Goal: Check status: Check status

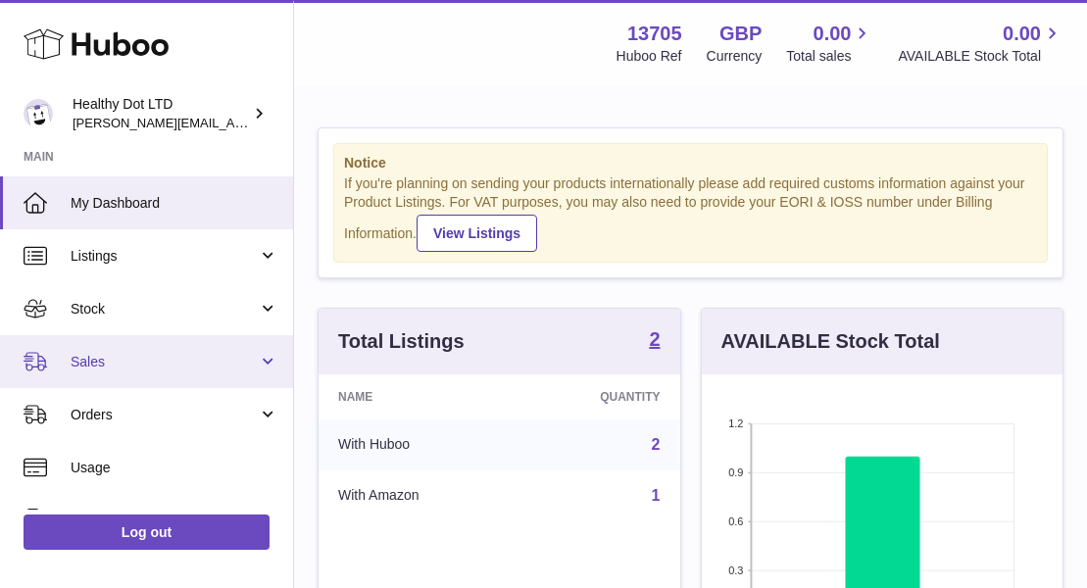
click at [159, 353] on span "Sales" at bounding box center [164, 362] width 187 height 19
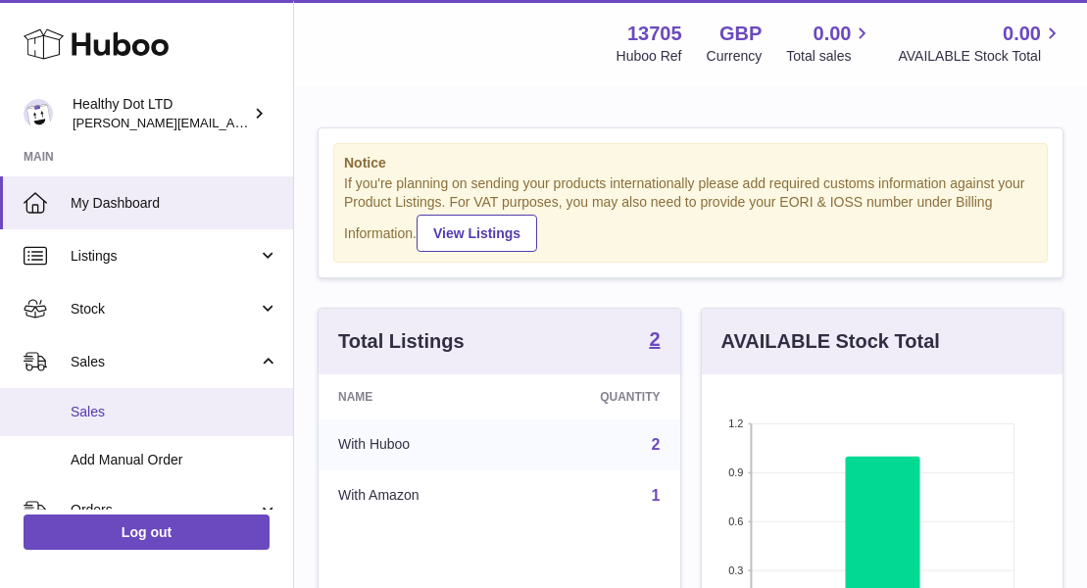
click at [138, 409] on span "Sales" at bounding box center [175, 412] width 208 height 19
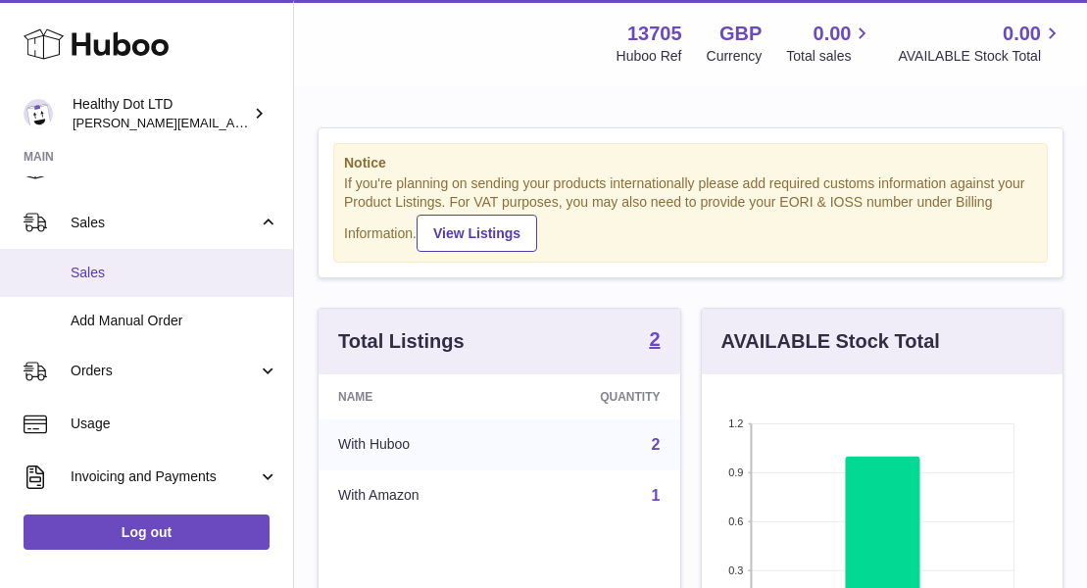
scroll to position [140, 0]
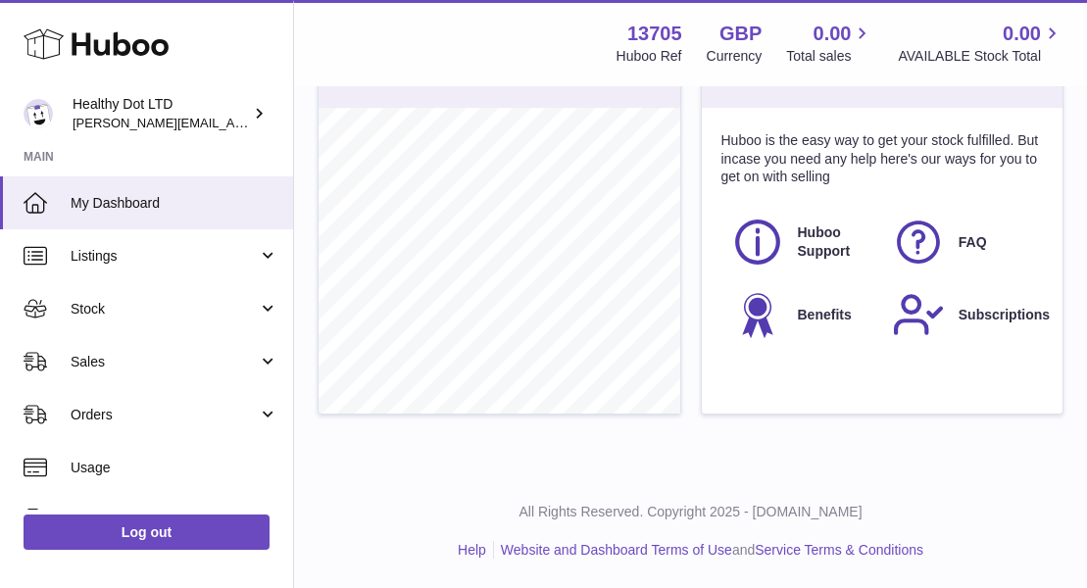
scroll to position [711, 0]
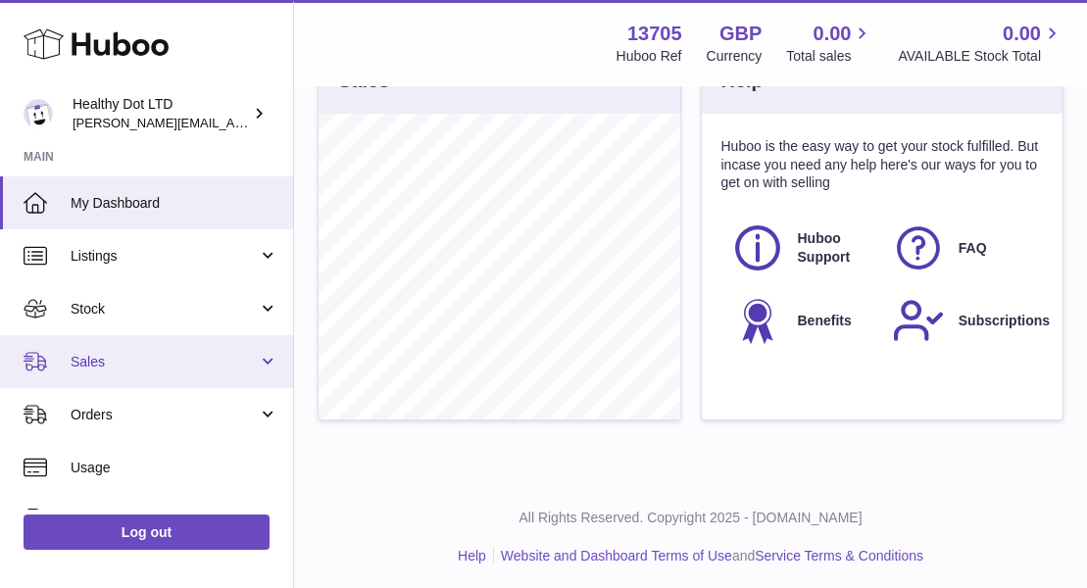
click at [116, 370] on link "Sales" at bounding box center [146, 361] width 293 height 53
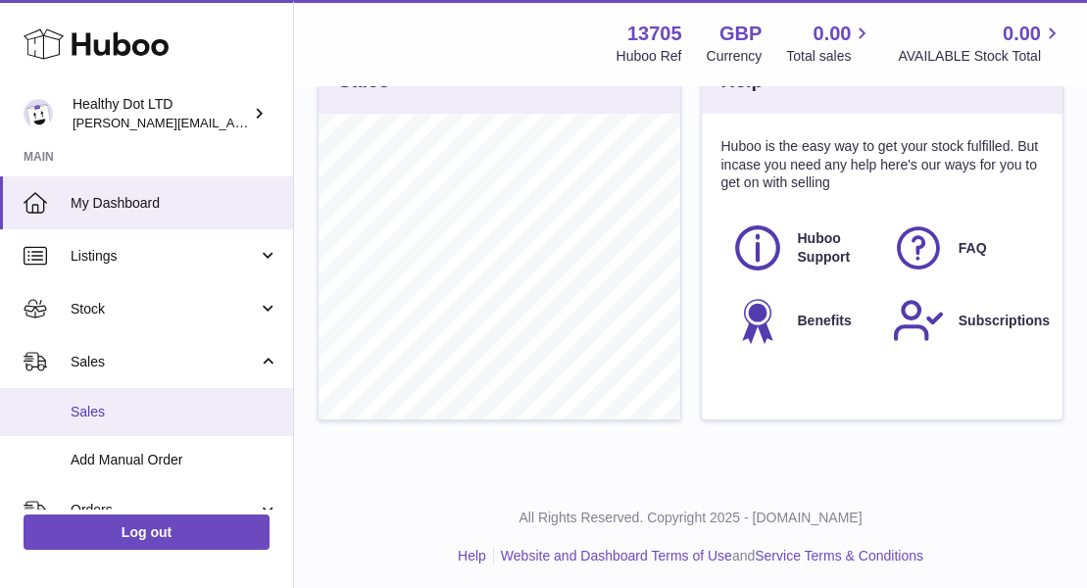
click at [98, 412] on span "Sales" at bounding box center [175, 412] width 208 height 19
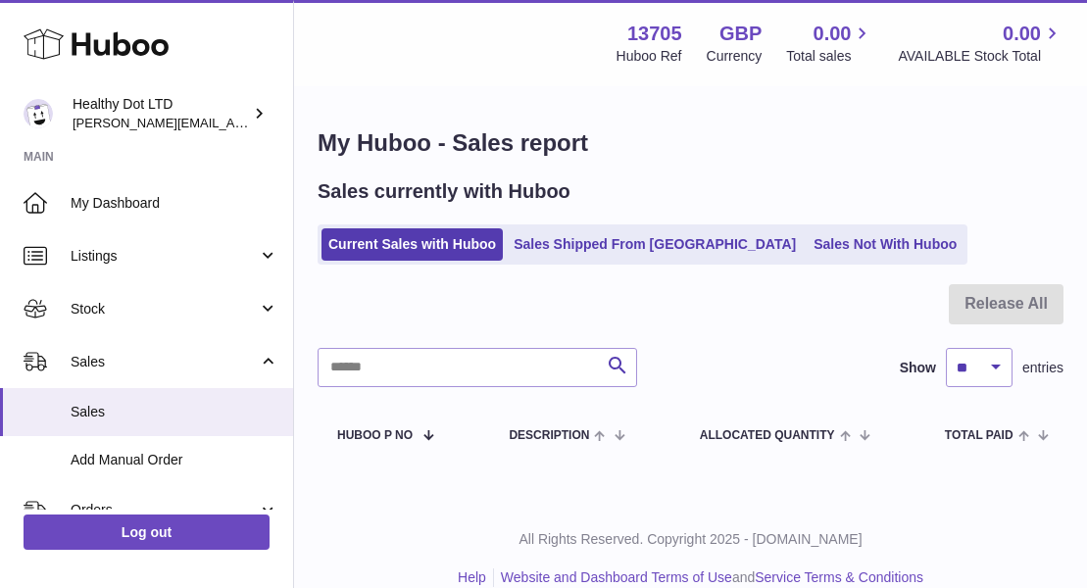
scroll to position [27, 0]
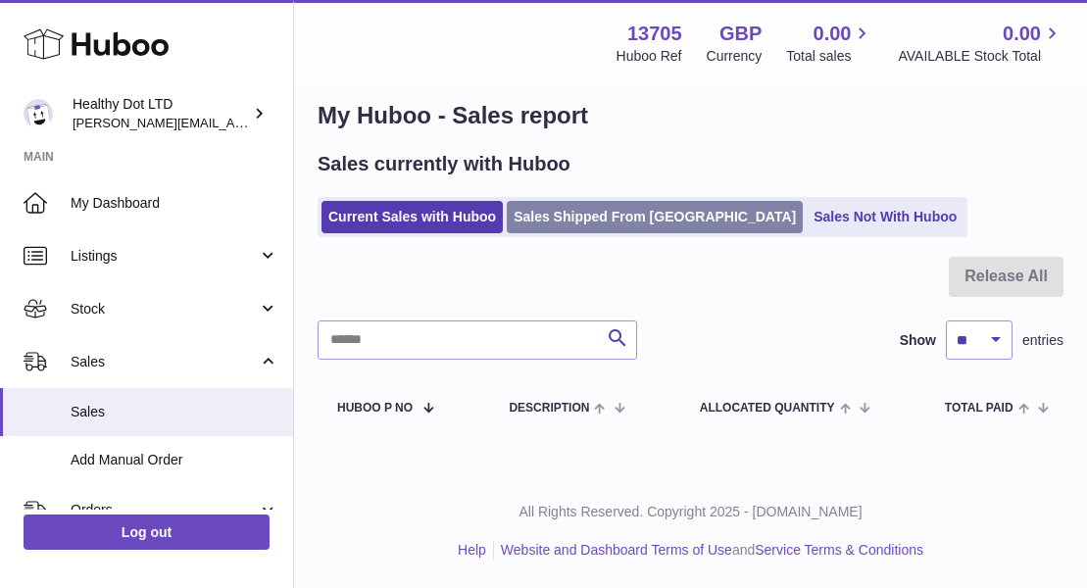
click at [576, 207] on link "Sales Shipped From [GEOGRAPHIC_DATA]" at bounding box center [655, 217] width 296 height 32
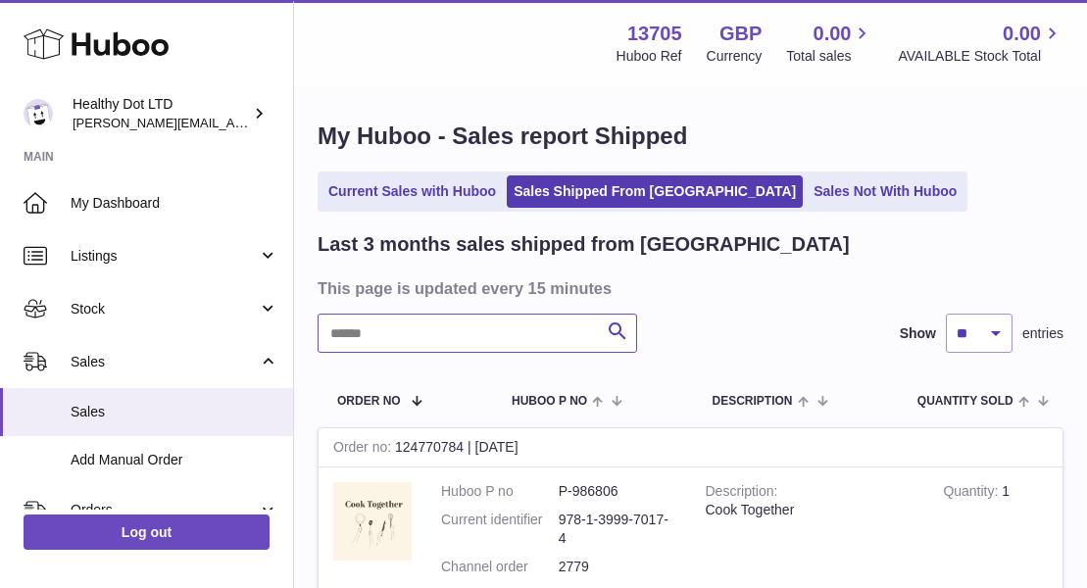
click at [501, 347] on input "text" at bounding box center [476, 333] width 319 height 39
paste input "****"
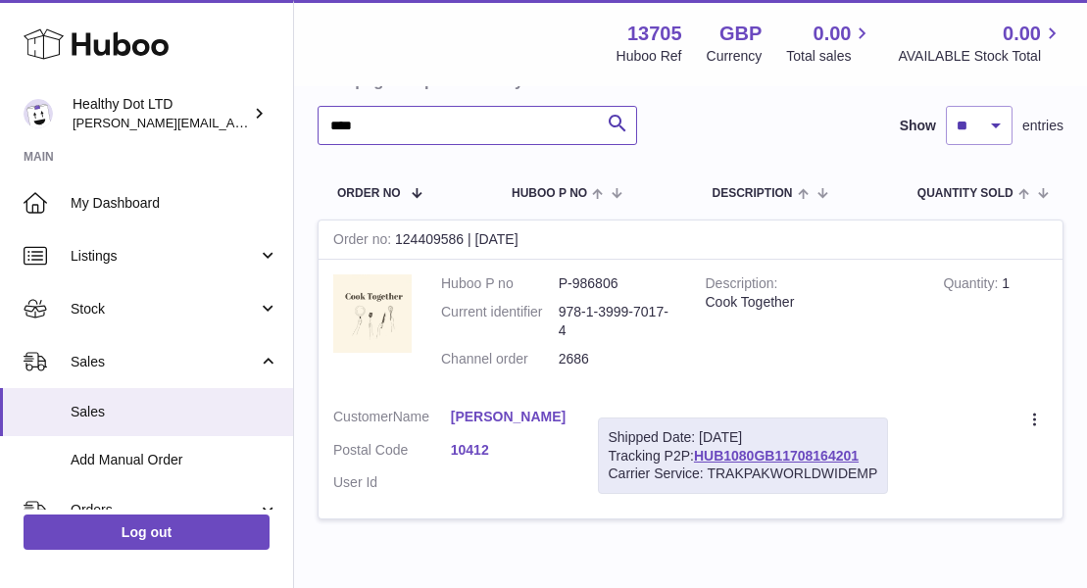
scroll to position [218, 0]
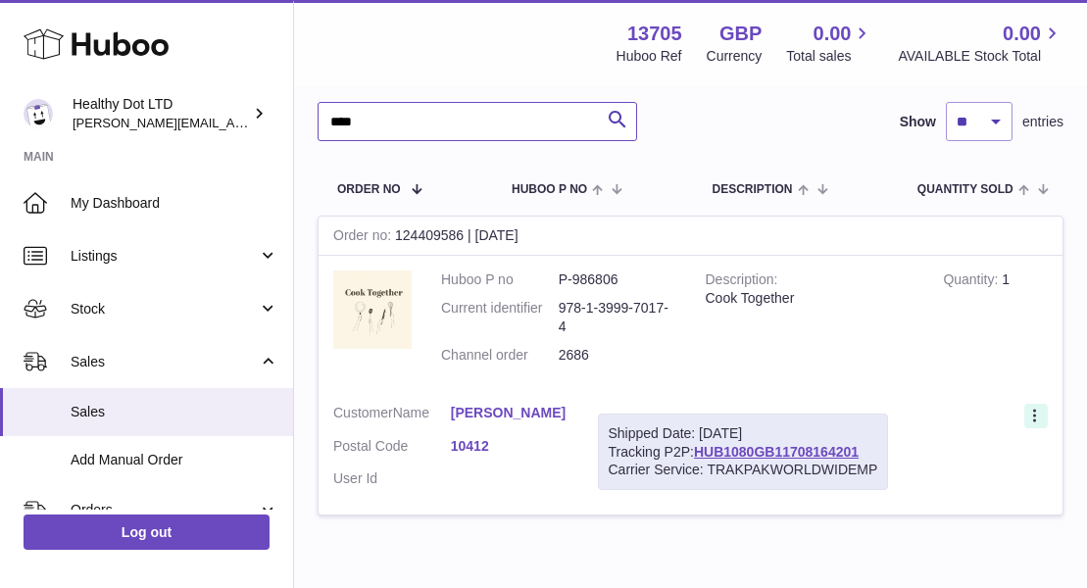
type input "****"
click at [1037, 415] on icon at bounding box center [1036, 418] width 23 height 20
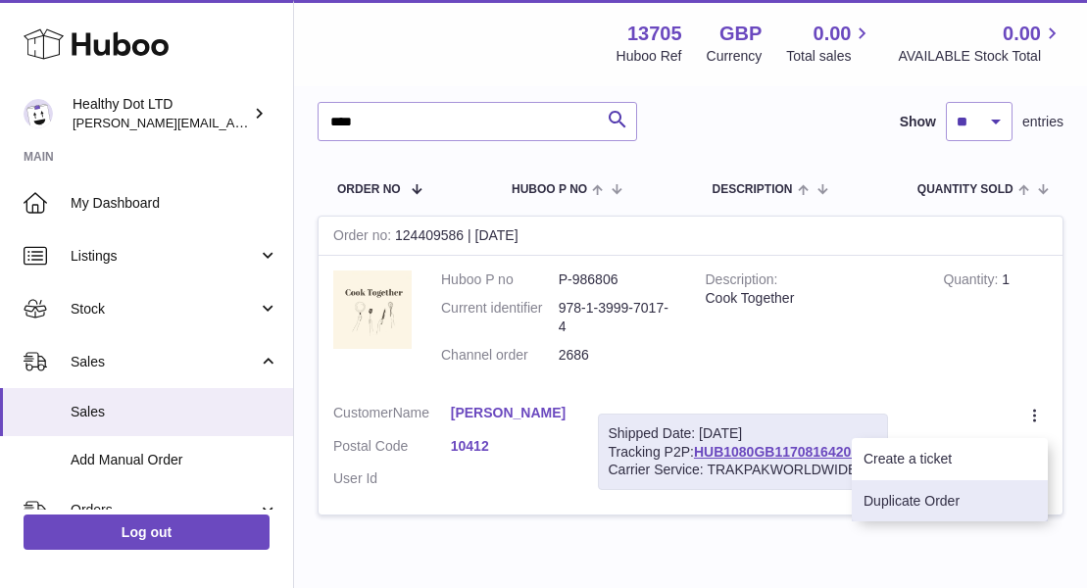
click at [929, 515] on li "Duplicate Order" at bounding box center [949, 501] width 196 height 42
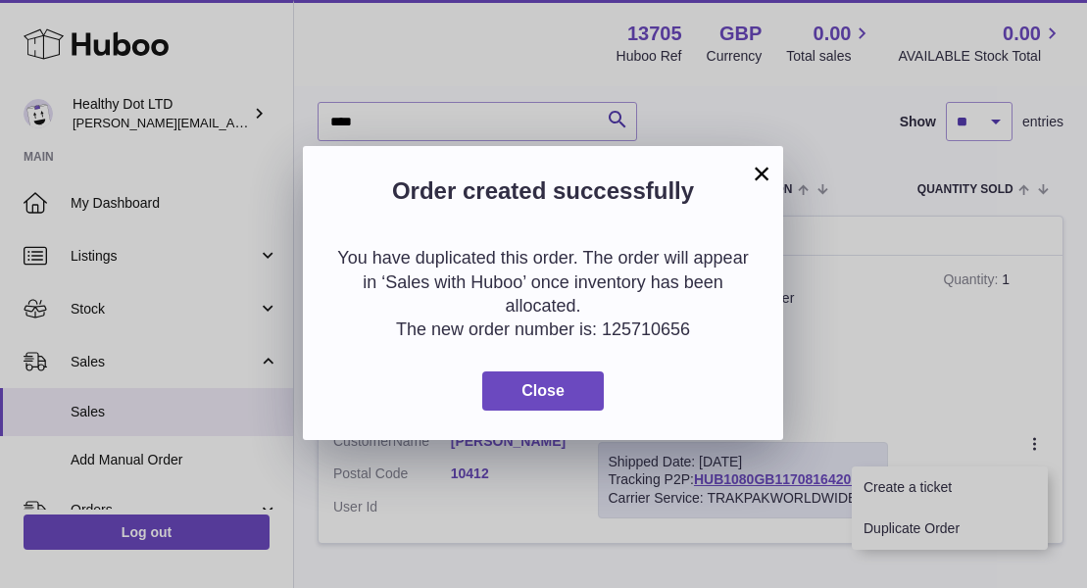
click at [757, 168] on button "×" at bounding box center [762, 174] width 24 height 24
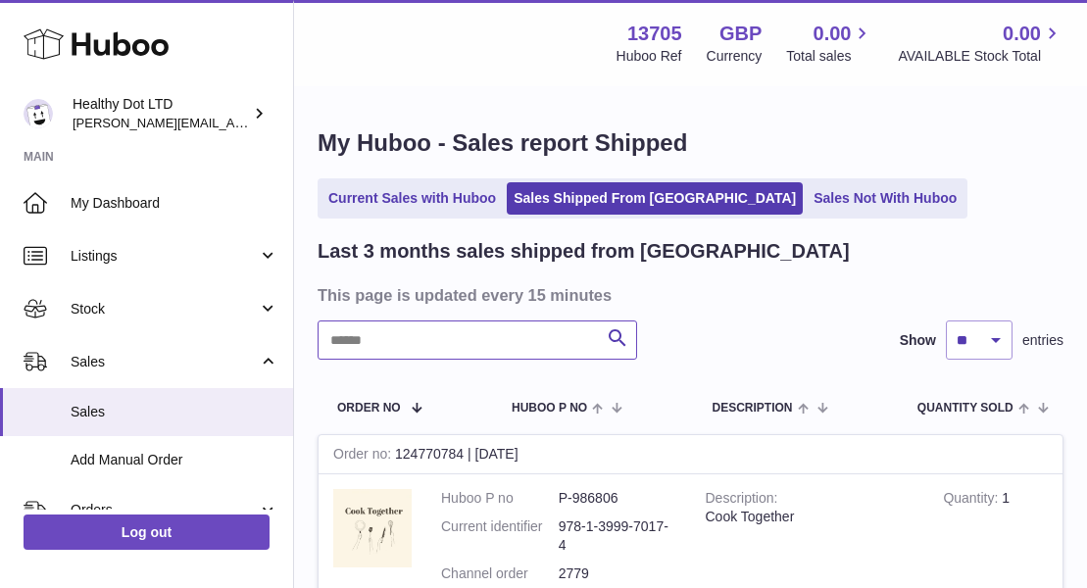
click at [490, 342] on input "text" at bounding box center [476, 339] width 319 height 39
paste input "****"
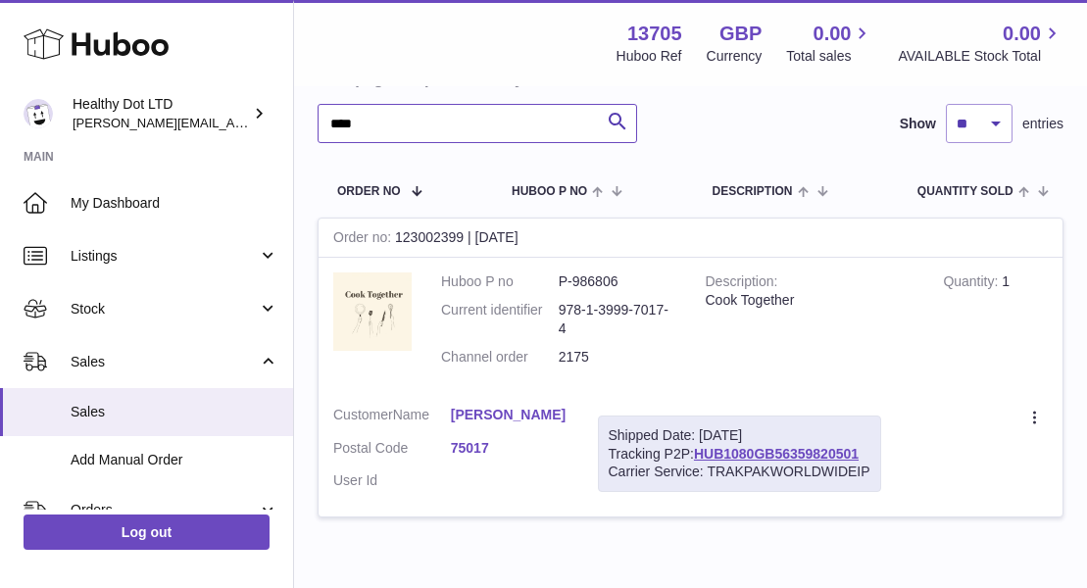
scroll to position [235, 0]
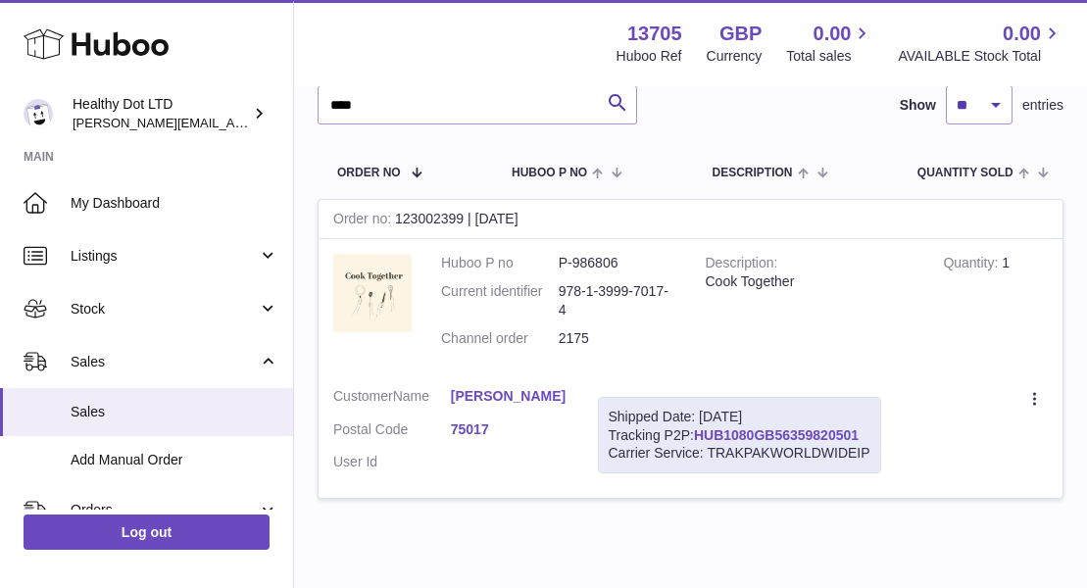
click at [783, 433] on link "HUB1080GB56359820501" at bounding box center [776, 435] width 165 height 16
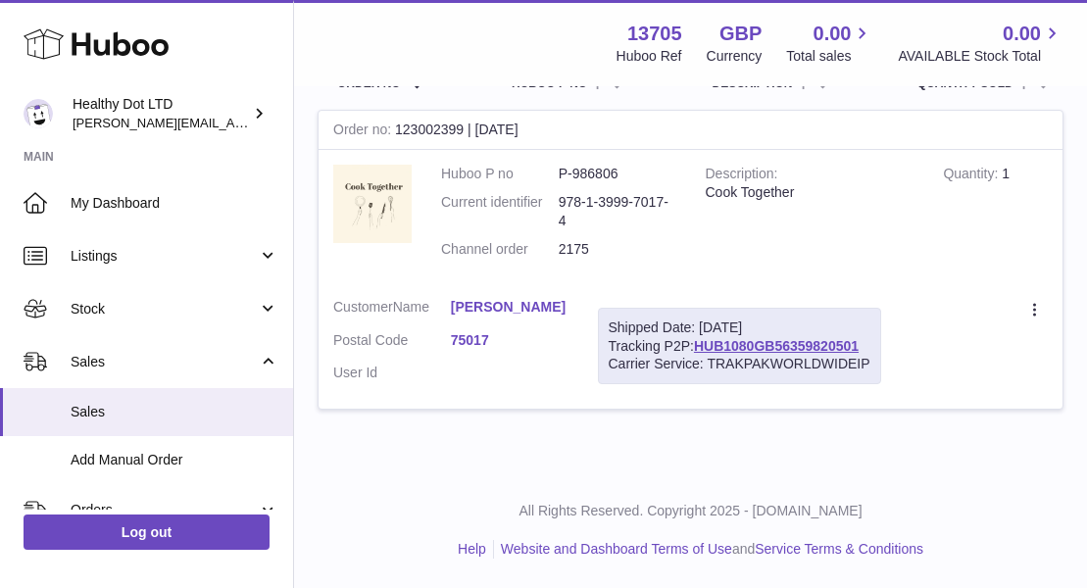
click at [422, 111] on div "Order no 123002399 | [DATE]" at bounding box center [690, 130] width 744 height 39
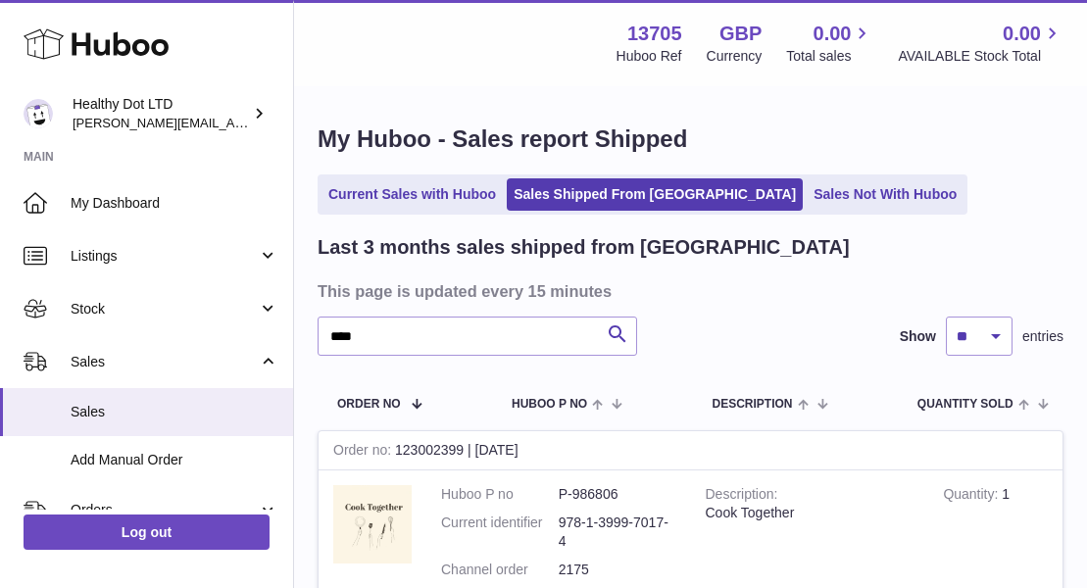
scroll to position [0, 0]
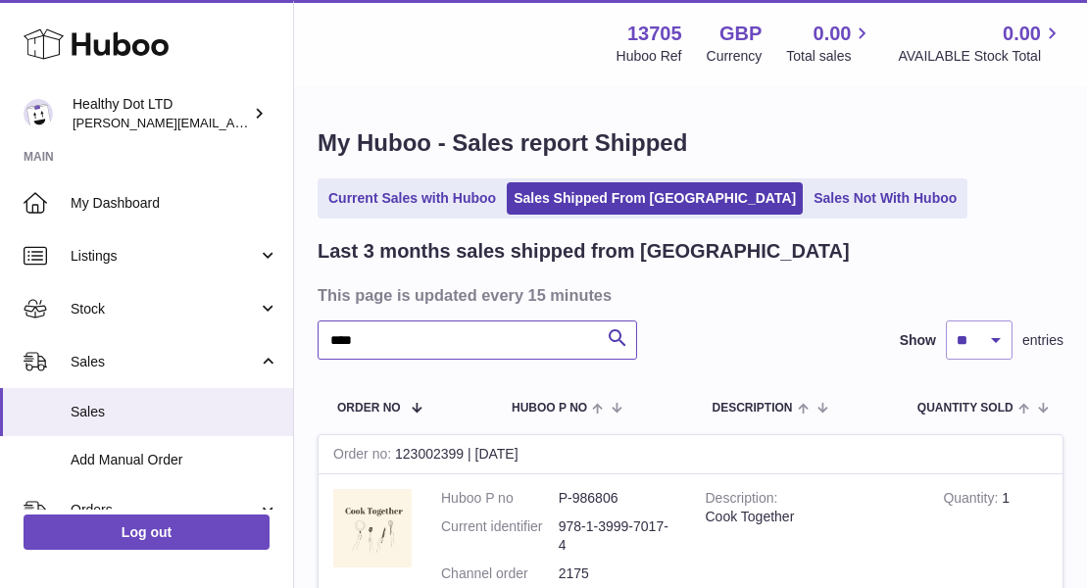
click at [417, 355] on input "****" at bounding box center [476, 339] width 319 height 39
paste input "*********"
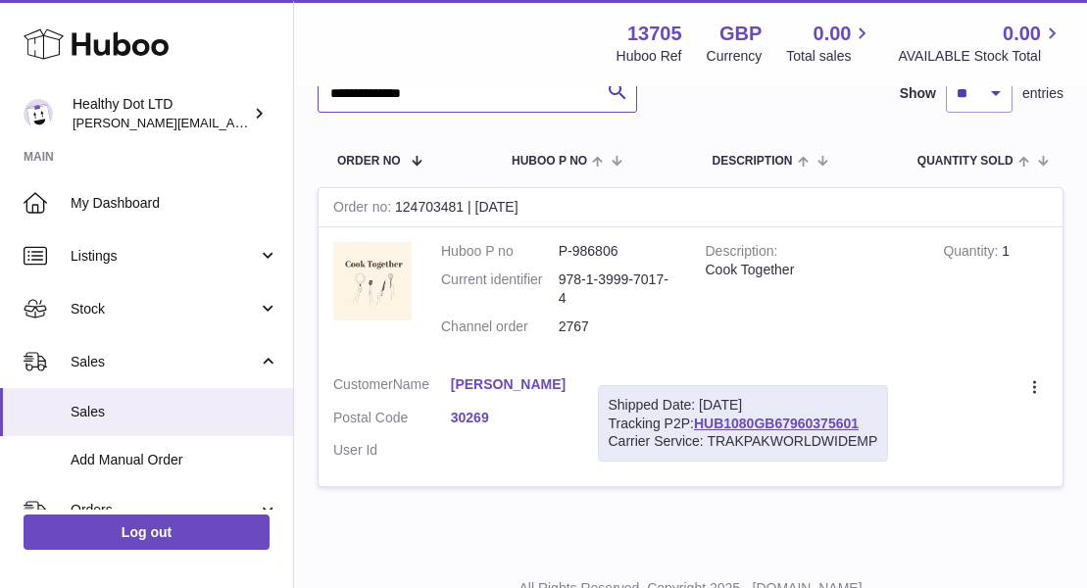
scroll to position [250, 0]
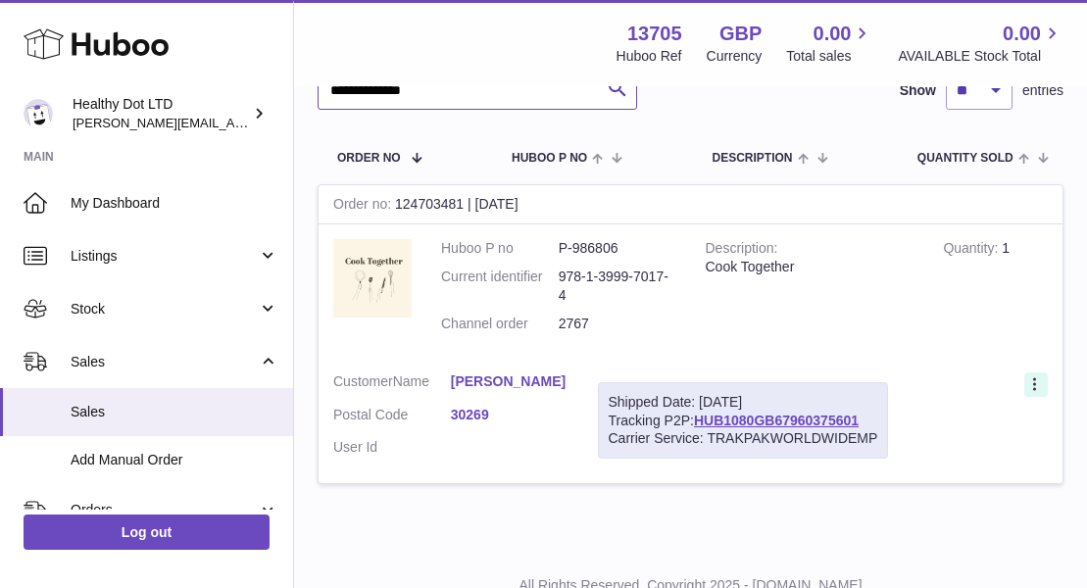
type input "**********"
click at [1028, 384] on icon at bounding box center [1036, 386] width 23 height 20
click at [788, 371] on td "Shipped Date: [DATE] Tracking P2P: HUB1080GB67960375601 Carrier Service: TRAKPA…" at bounding box center [743, 421] width 320 height 126
click at [778, 410] on div "Shipped Date: [DATE]" at bounding box center [742, 402] width 269 height 19
click at [777, 417] on link "HUB1080GB67960375601" at bounding box center [776, 420] width 165 height 16
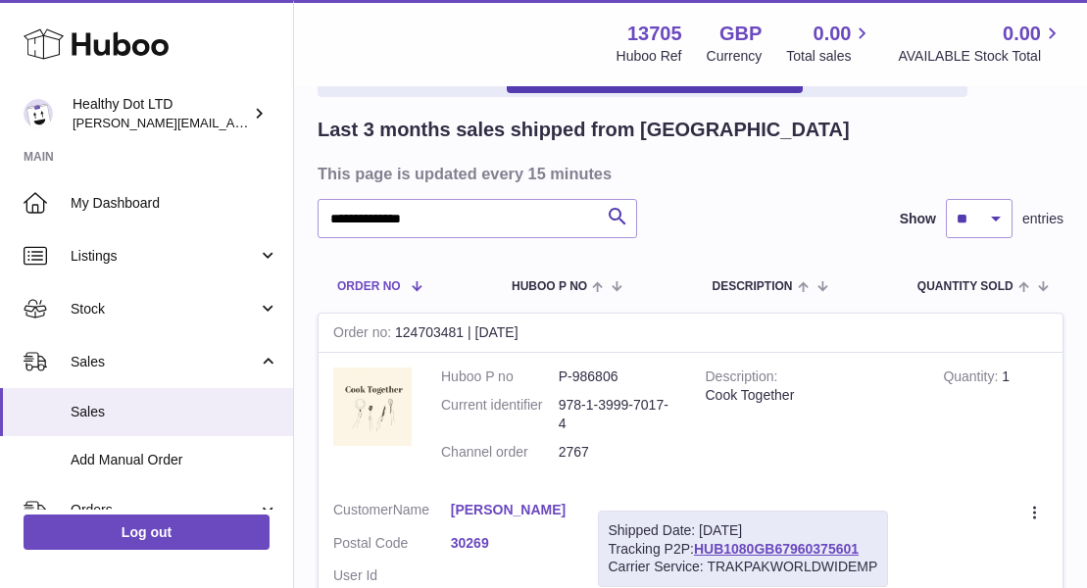
scroll to position [0, 0]
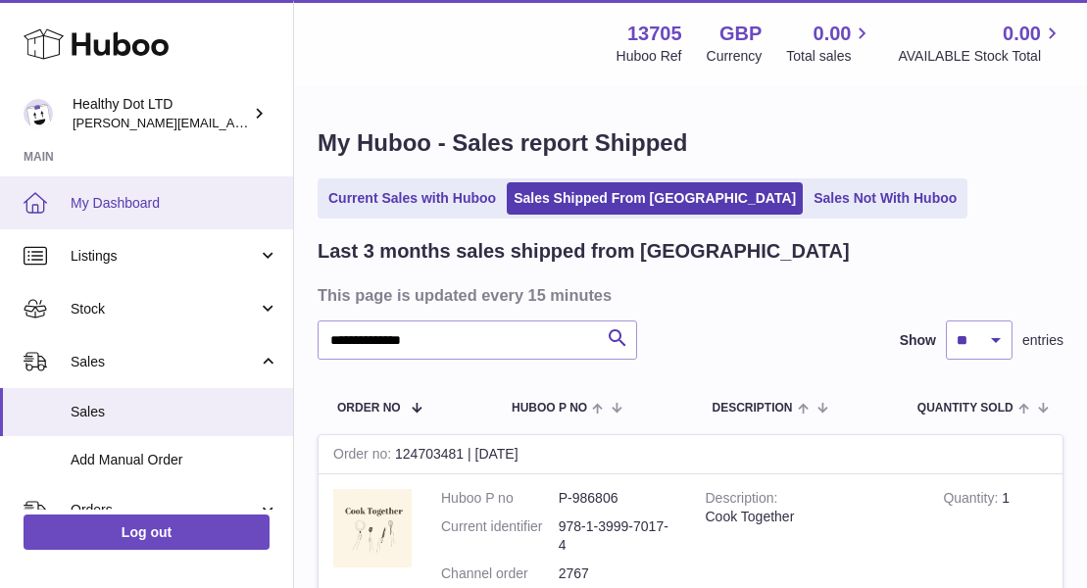
click at [135, 205] on span "My Dashboard" at bounding box center [175, 203] width 208 height 19
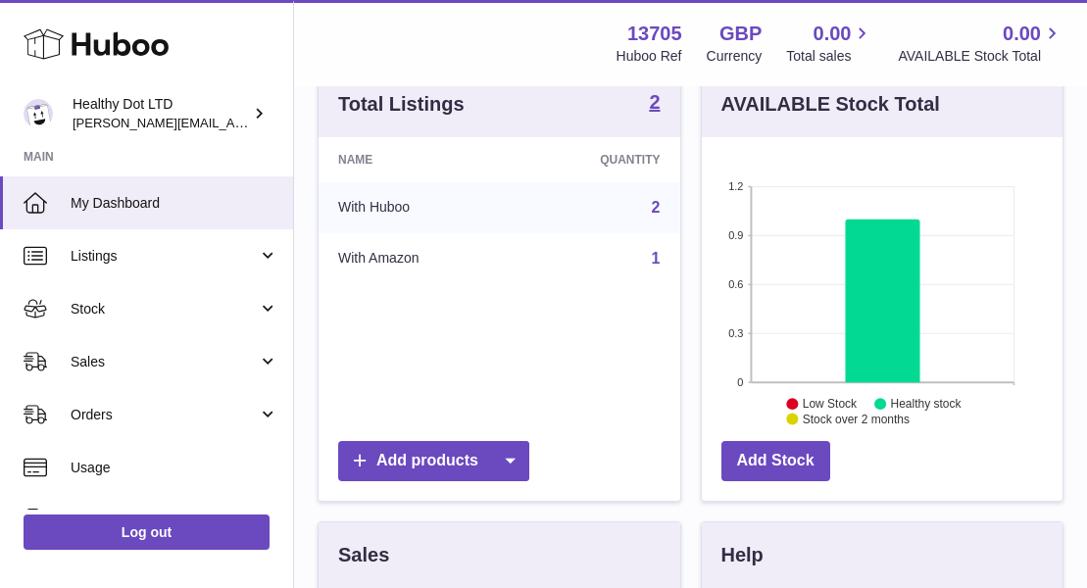
scroll to position [234, 0]
